Goal: Task Accomplishment & Management: Manage account settings

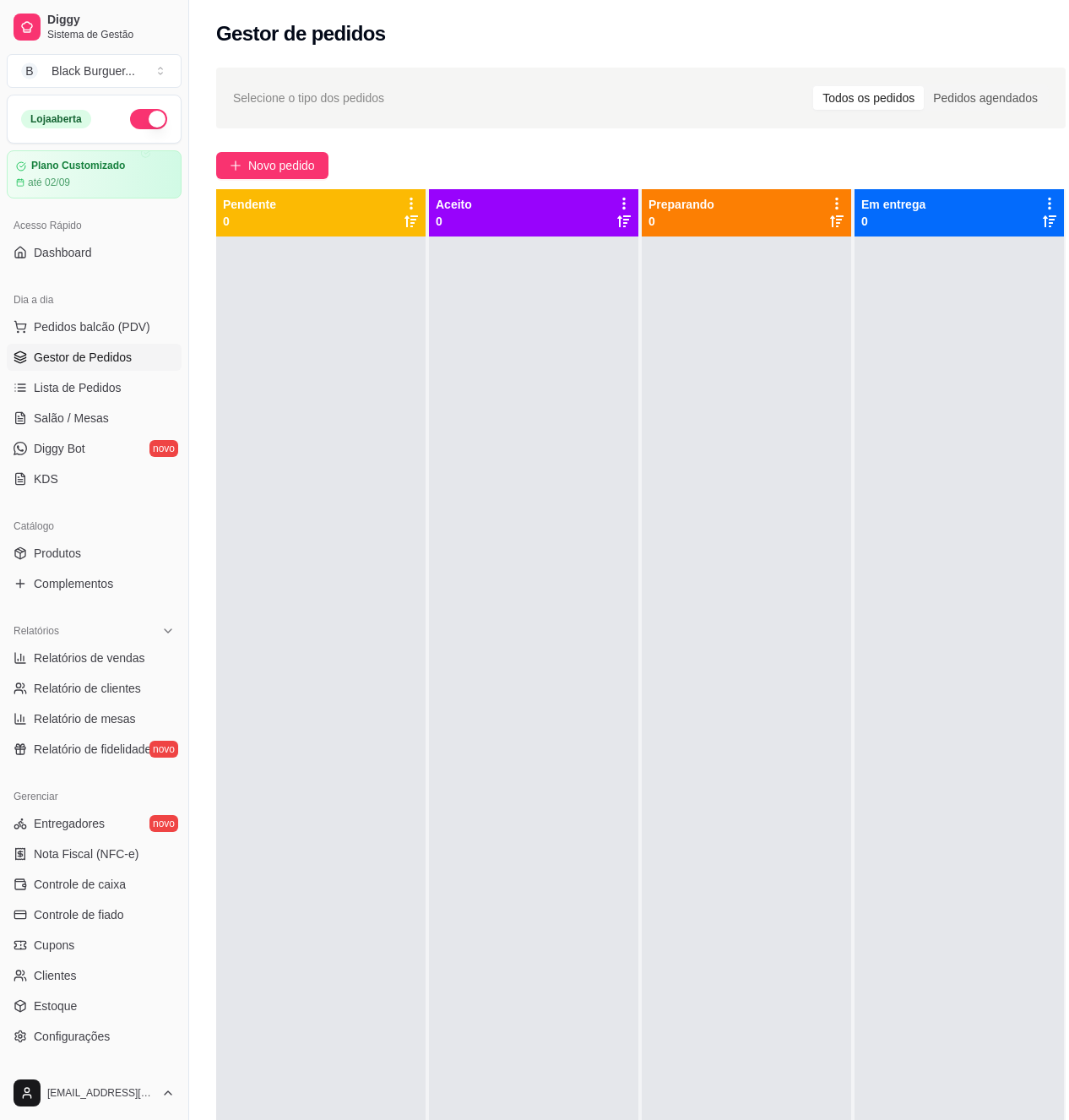
scroll to position [0, 7]
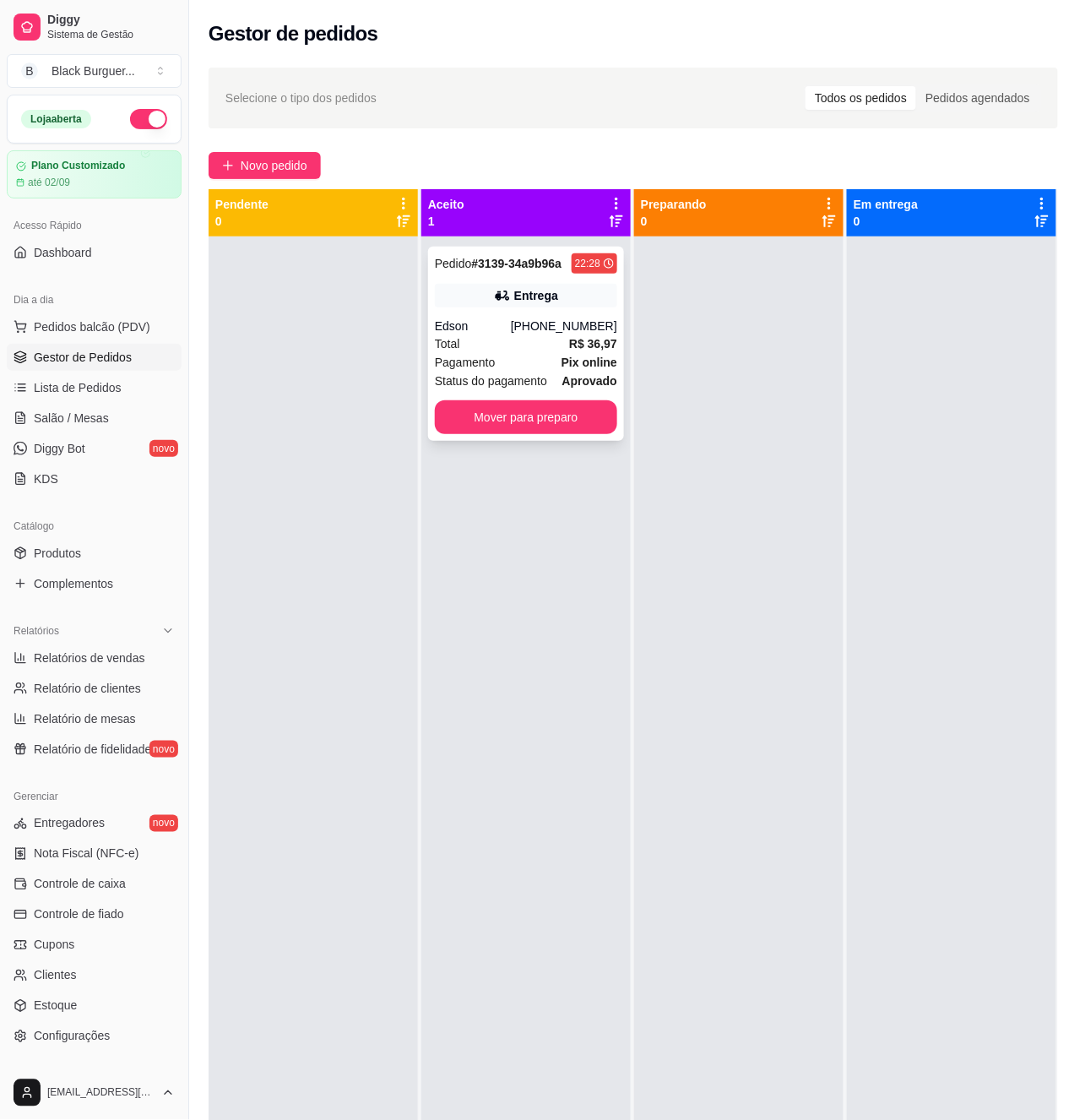
click at [564, 367] on strong "Pix online" at bounding box center [590, 362] width 56 height 14
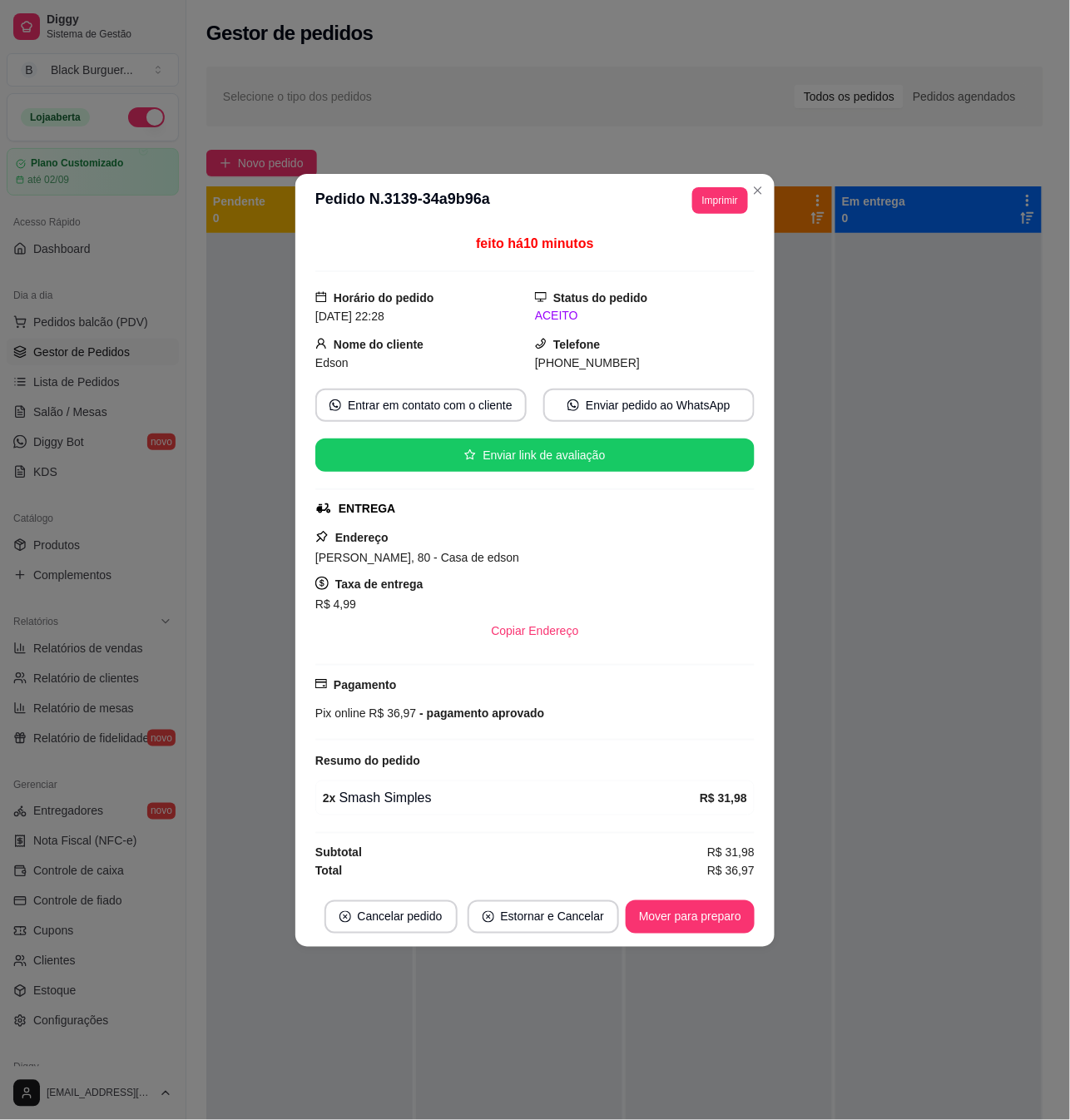
click at [447, 719] on span "- pagamento aprovado" at bounding box center [480, 713] width 129 height 13
click at [448, 719] on span "- pagamento aprovado" at bounding box center [480, 713] width 129 height 13
click at [458, 716] on span "- pagamento aprovado" at bounding box center [480, 713] width 129 height 13
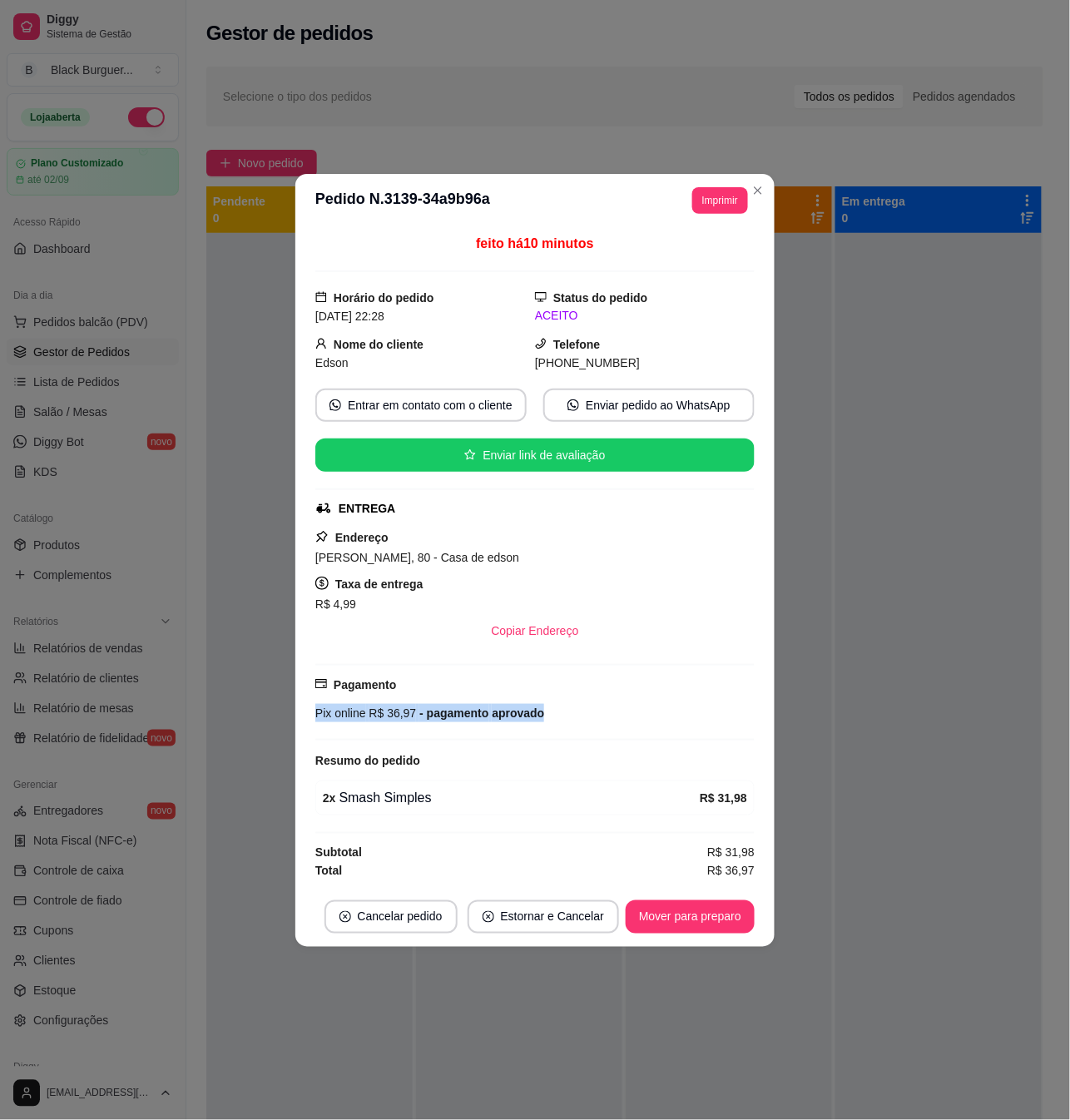
click at [458, 716] on span "- pagamento aprovado" at bounding box center [480, 713] width 129 height 13
click at [458, 719] on span "- pagamento aprovado" at bounding box center [480, 713] width 129 height 13
click at [696, 919] on button "Mover para preparo" at bounding box center [690, 917] width 129 height 33
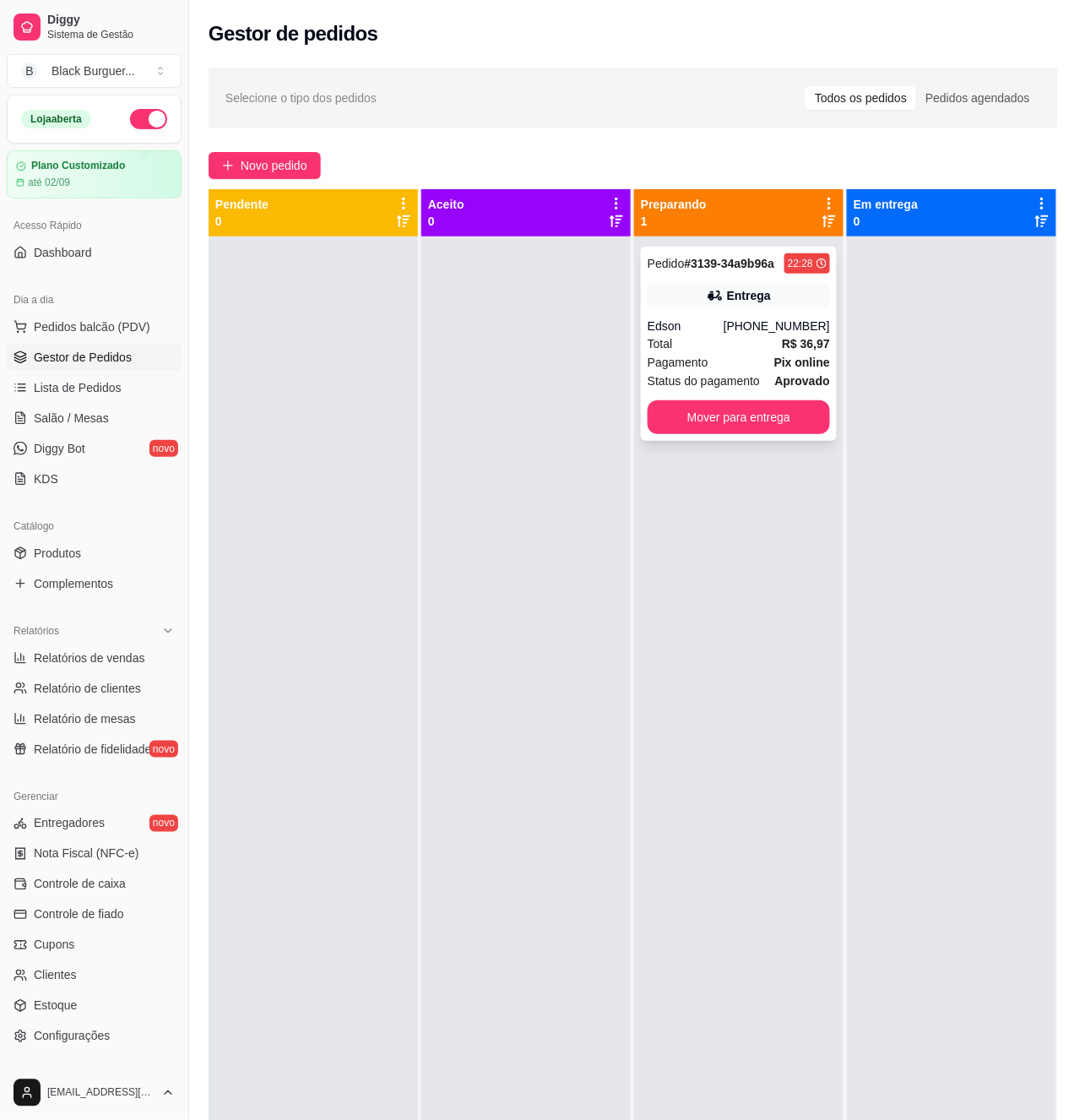
click at [774, 348] on div "Total R$ 36,97" at bounding box center [738, 343] width 182 height 19
click at [775, 413] on button "Mover para entrega" at bounding box center [739, 418] width 178 height 33
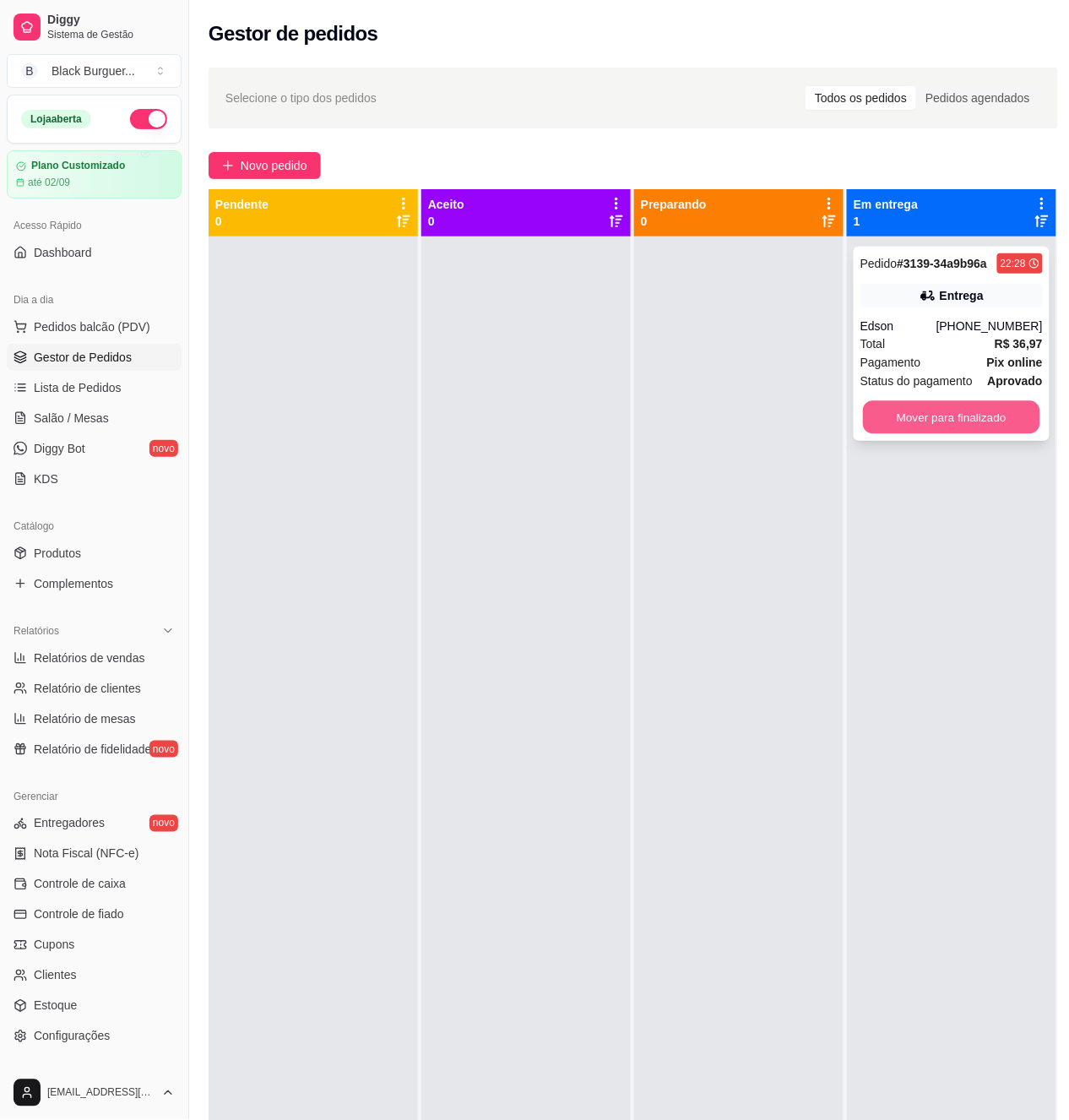
click at [1021, 409] on button "Mover para finalizado" at bounding box center [952, 418] width 178 height 33
